Goal: Navigation & Orientation: Find specific page/section

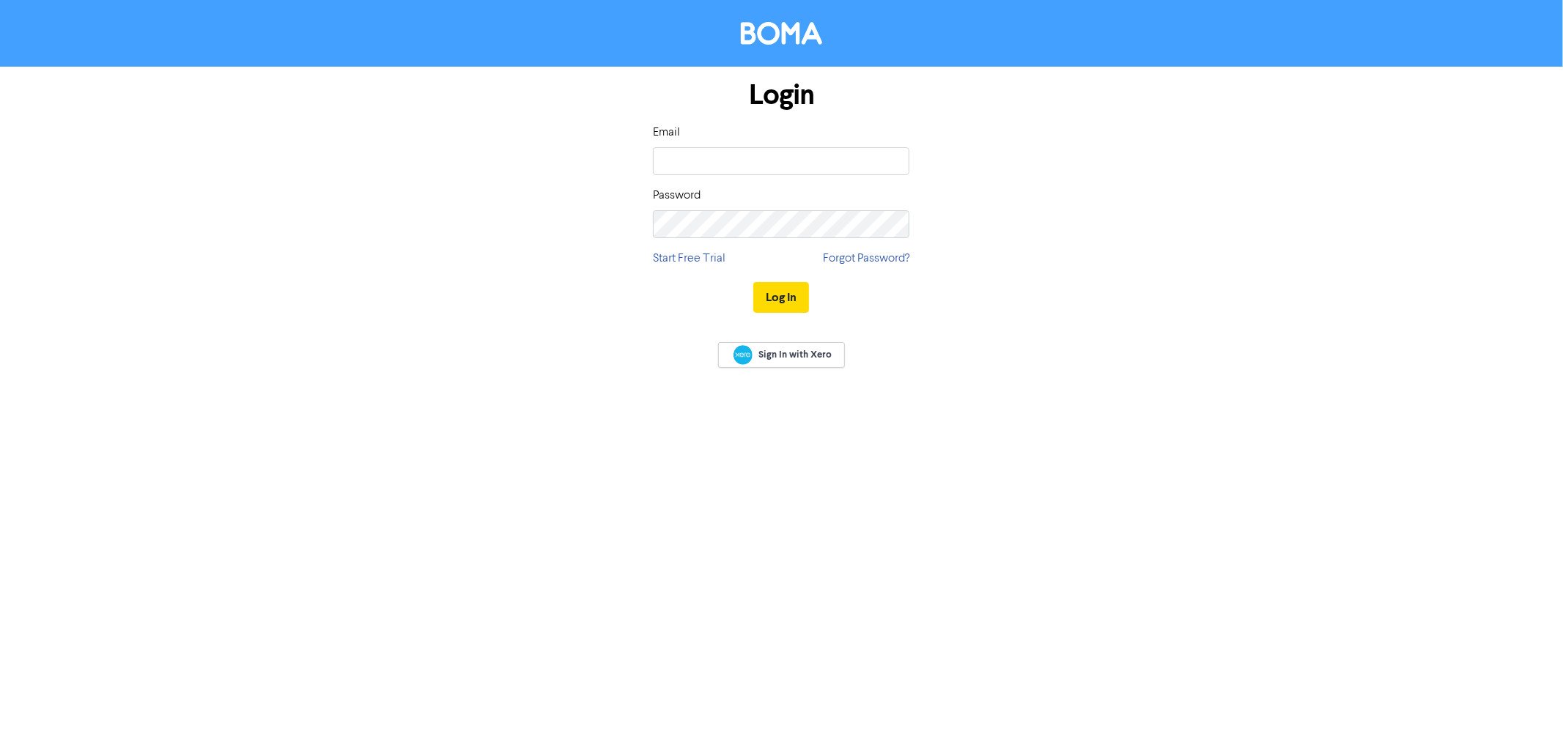
type input "[PERSON_NAME][EMAIL_ADDRESS][DOMAIN_NAME]"
click at [753, 282] on button "Log In" at bounding box center [781, 297] width 56 height 31
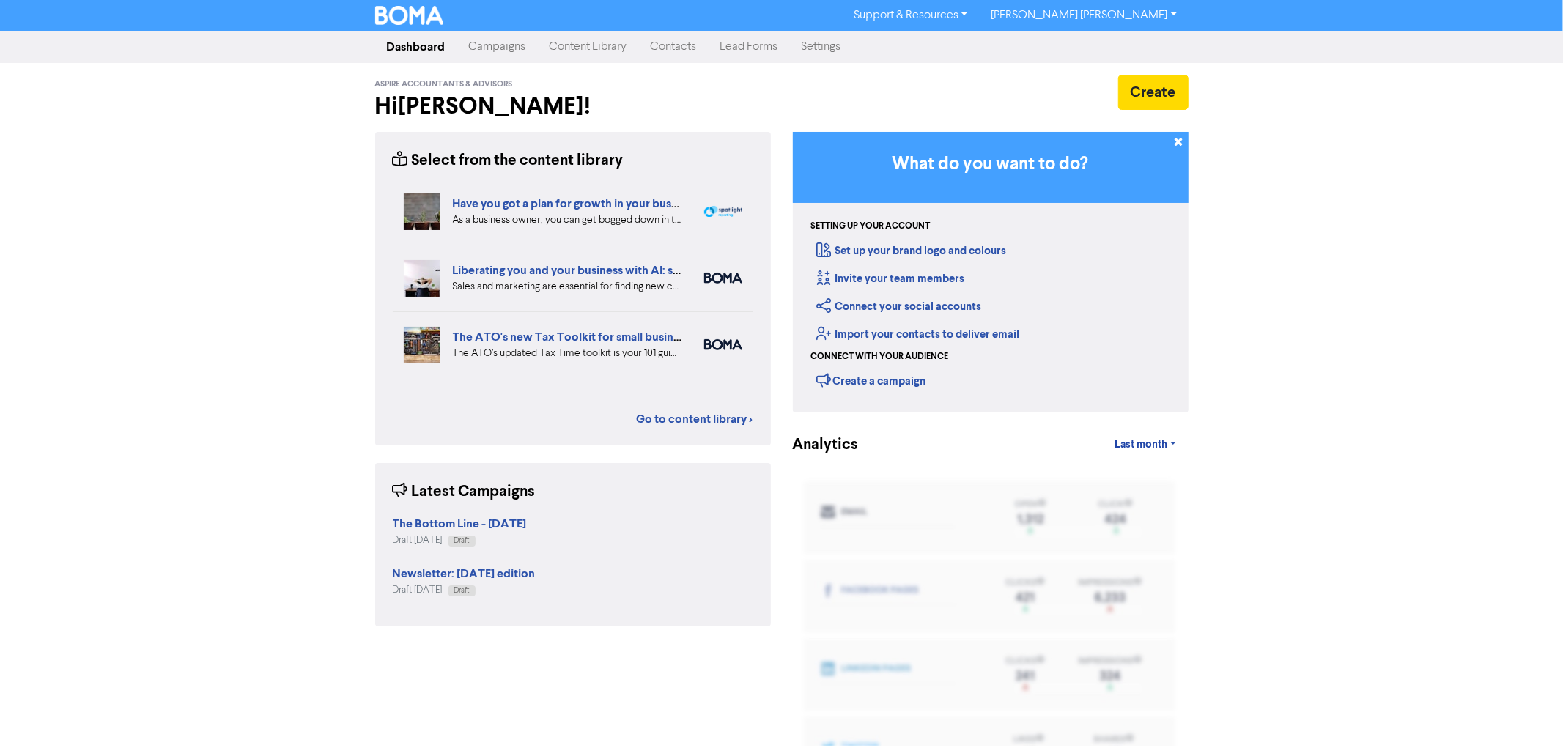
click at [514, 45] on link "Campaigns" at bounding box center [497, 46] width 81 height 29
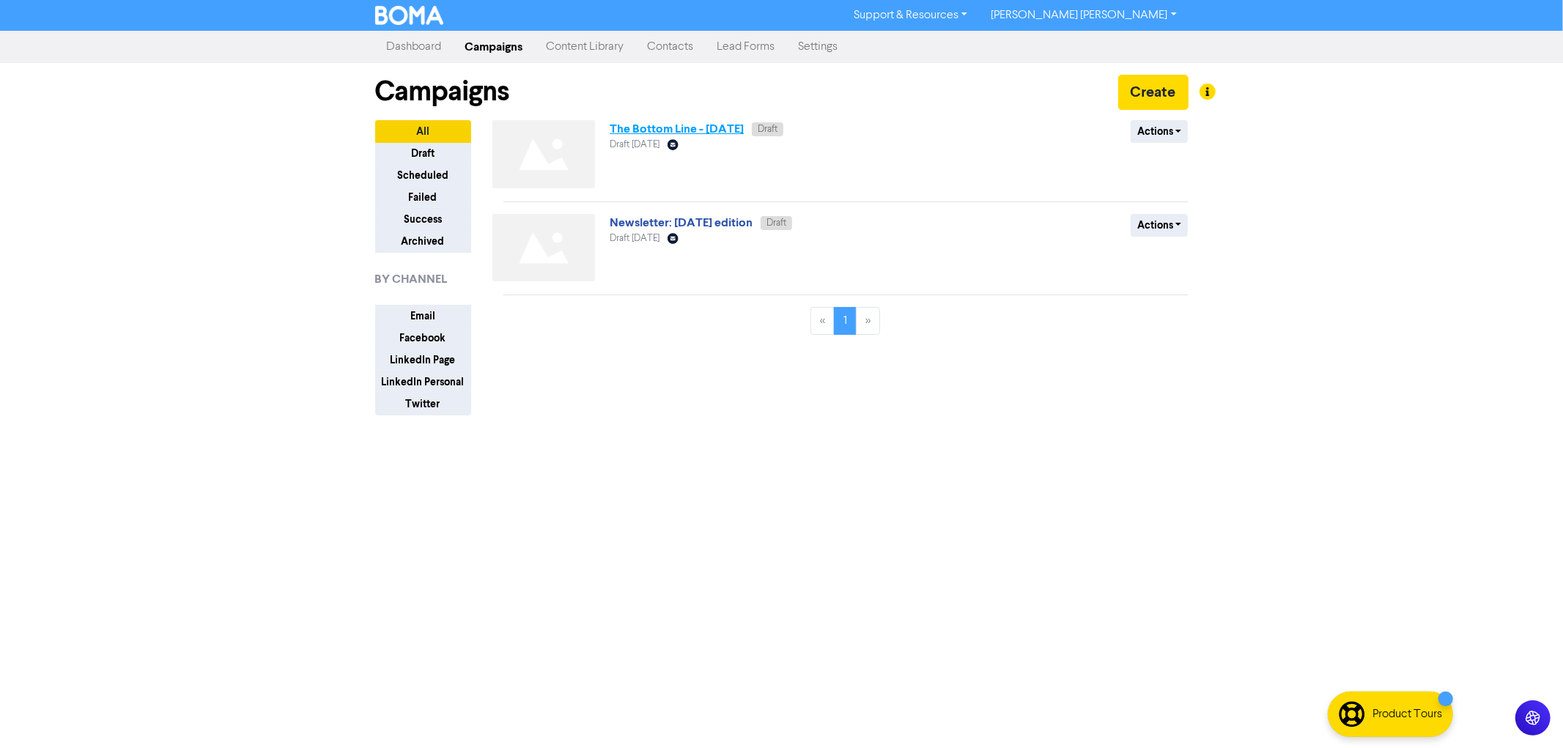
click at [645, 130] on link "The Bottom Line - [DATE]" at bounding box center [677, 129] width 134 height 15
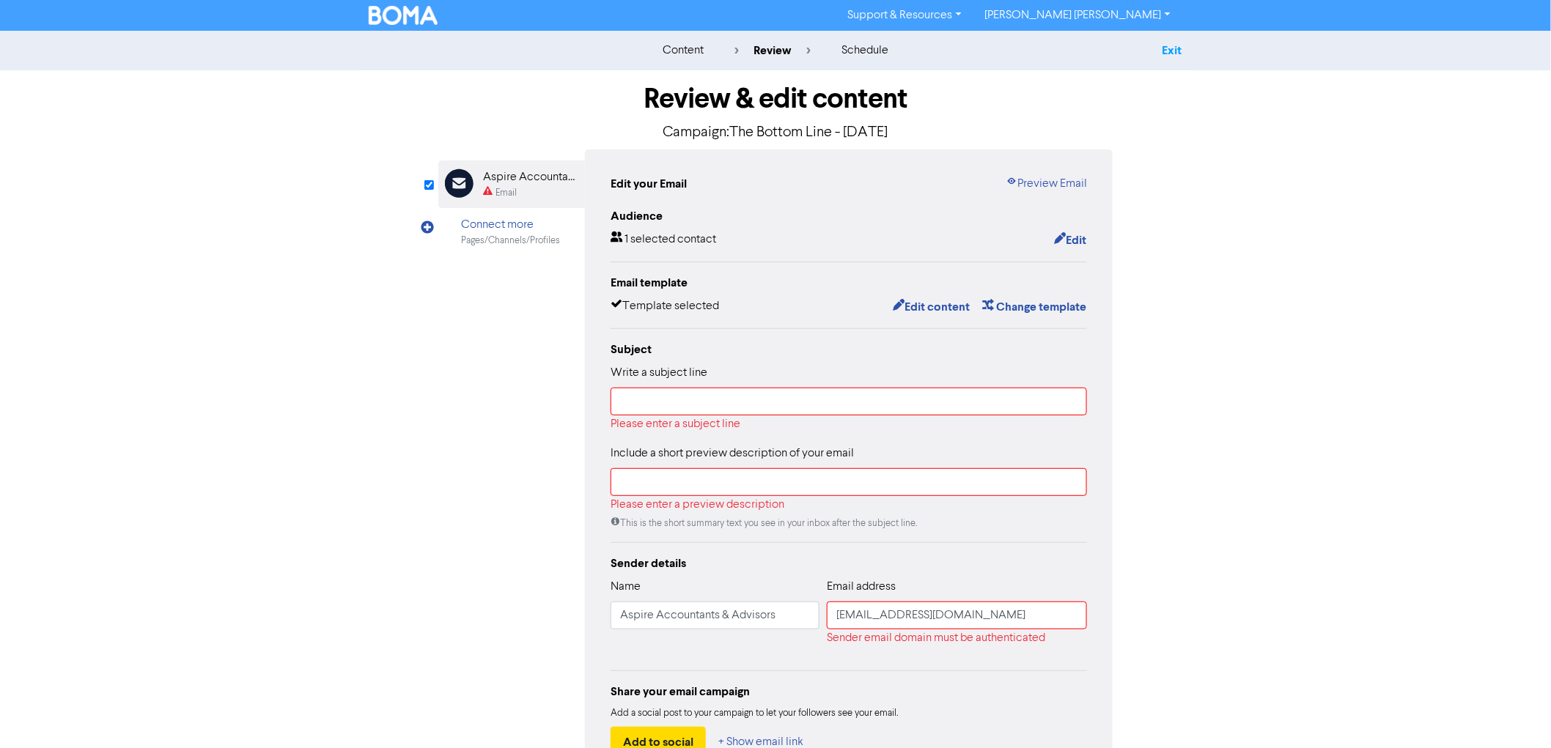
click at [1167, 45] on link "Exit" at bounding box center [1172, 50] width 20 height 15
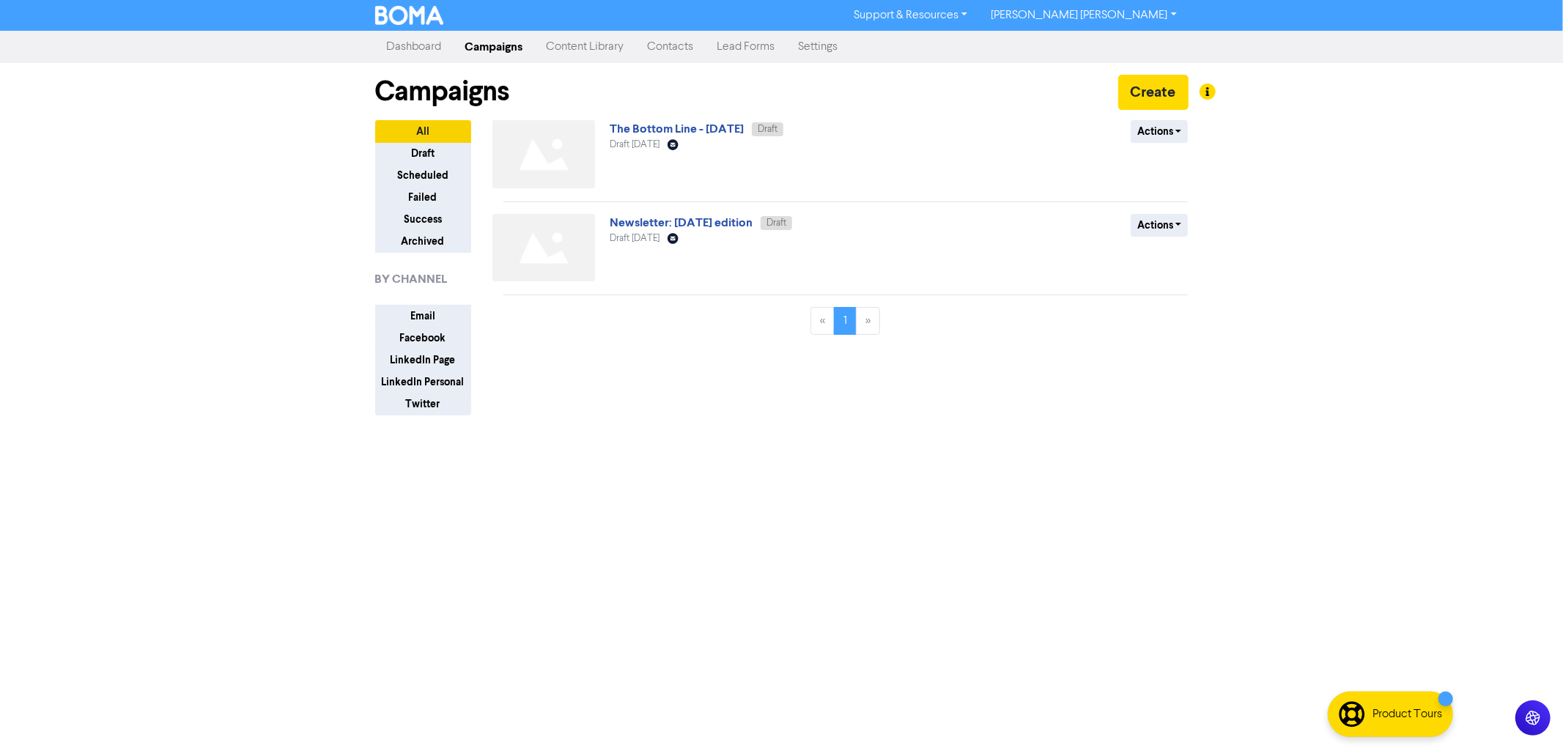
click at [396, 48] on link "Dashboard" at bounding box center [414, 46] width 78 height 29
